Goal: Information Seeking & Learning: Learn about a topic

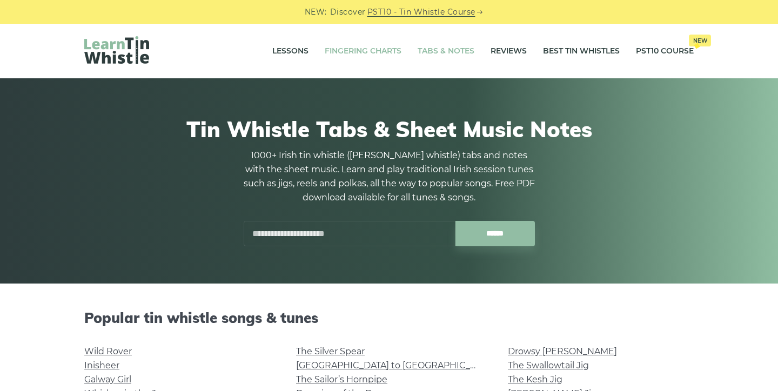
click at [372, 52] on link "Fingering Charts" at bounding box center [363, 51] width 77 height 27
click at [341, 52] on link "Fingering Charts" at bounding box center [363, 51] width 77 height 27
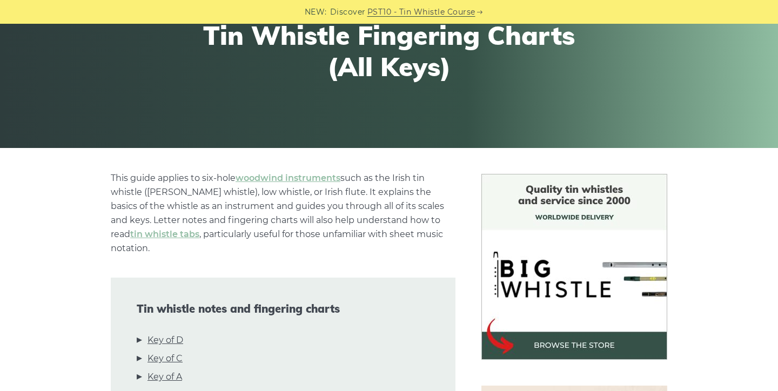
scroll to position [324, 0]
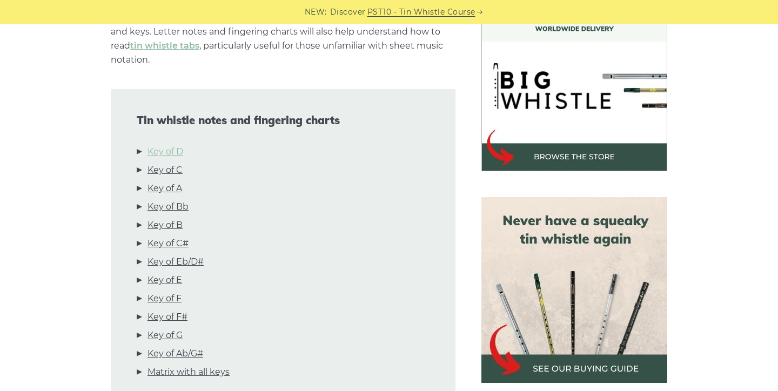
click at [169, 145] on link "Key of D" at bounding box center [165, 152] width 36 height 14
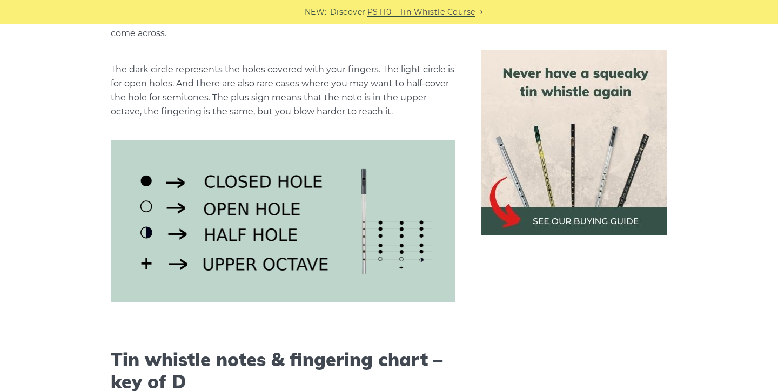
scroll to position [1387, 0]
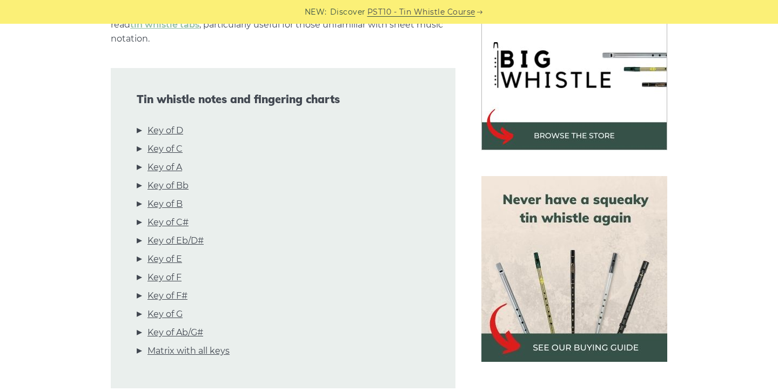
scroll to position [348, 0]
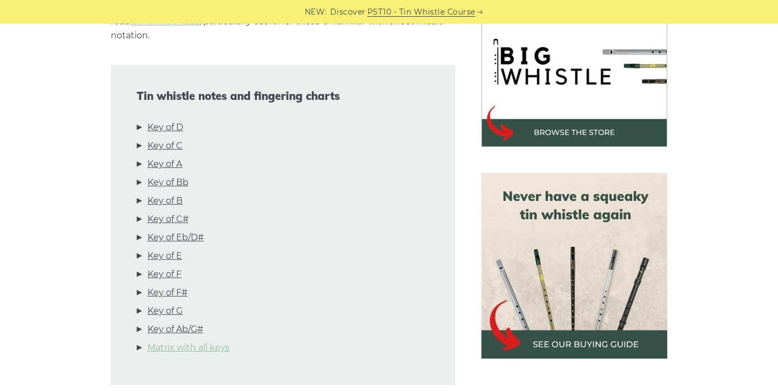
click at [217, 341] on link "Matrix with all keys" at bounding box center [188, 348] width 82 height 14
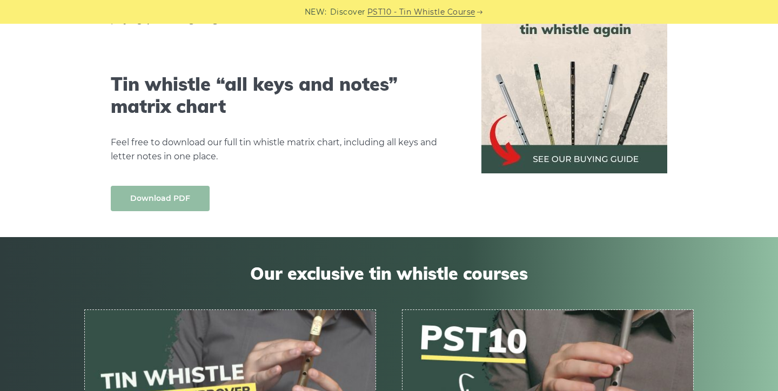
scroll to position [6104, 0]
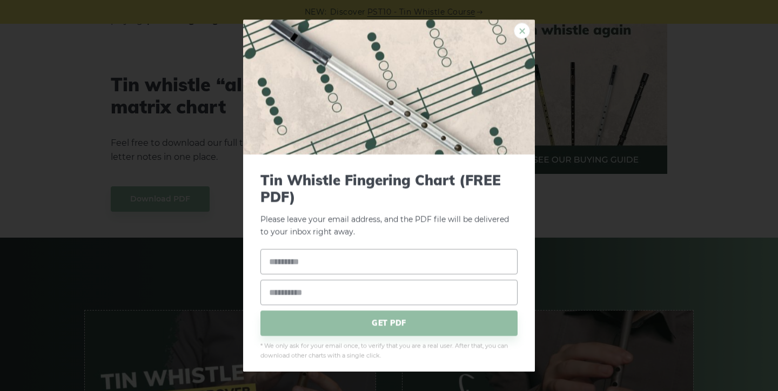
click at [521, 32] on link "×" at bounding box center [521, 31] width 16 height 16
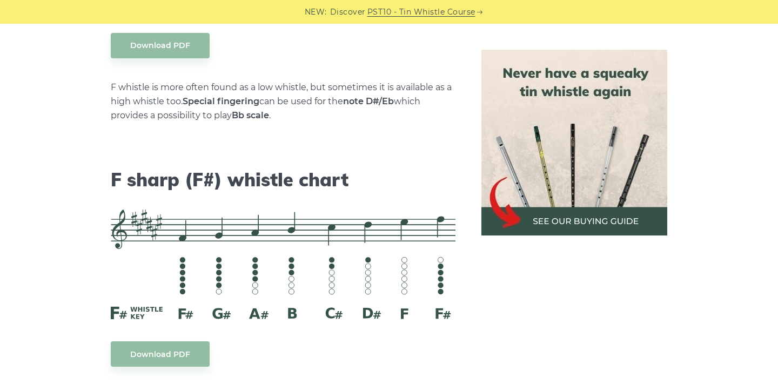
scroll to position [5112, 0]
